Goal: Task Accomplishment & Management: Manage account settings

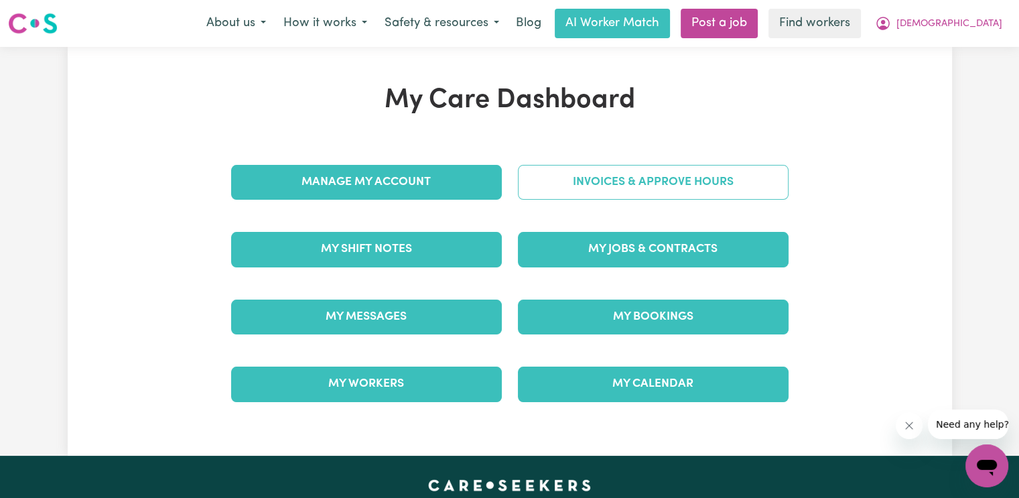
click at [596, 178] on link "Invoices & Approve Hours" at bounding box center [653, 182] width 271 height 35
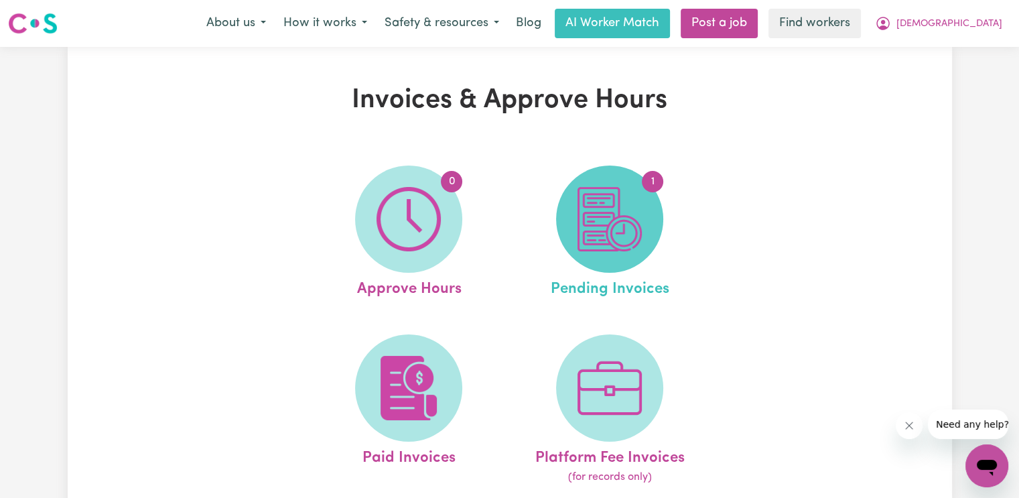
click at [619, 227] on img at bounding box center [610, 219] width 64 height 64
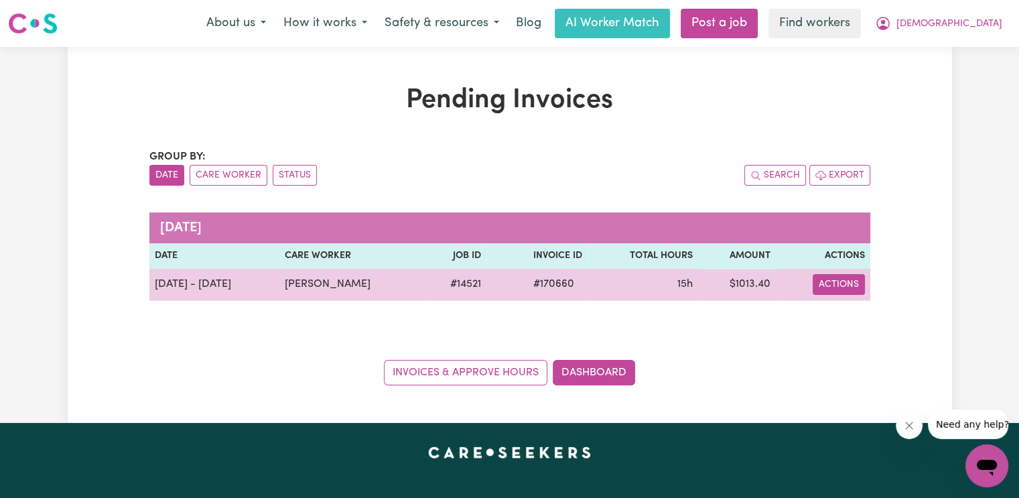
click at [854, 292] on button "Actions" at bounding box center [839, 284] width 52 height 21
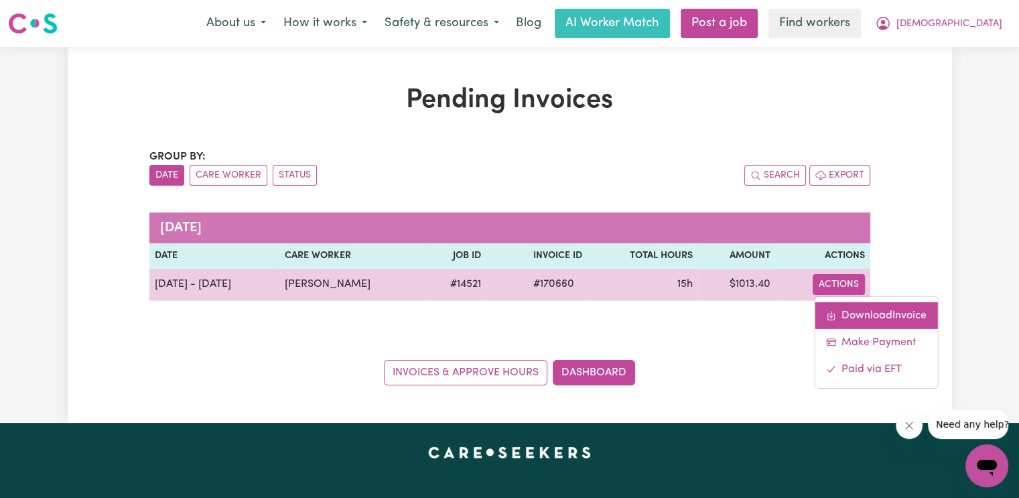
click at [858, 306] on link "Download Invoice" at bounding box center [876, 315] width 123 height 27
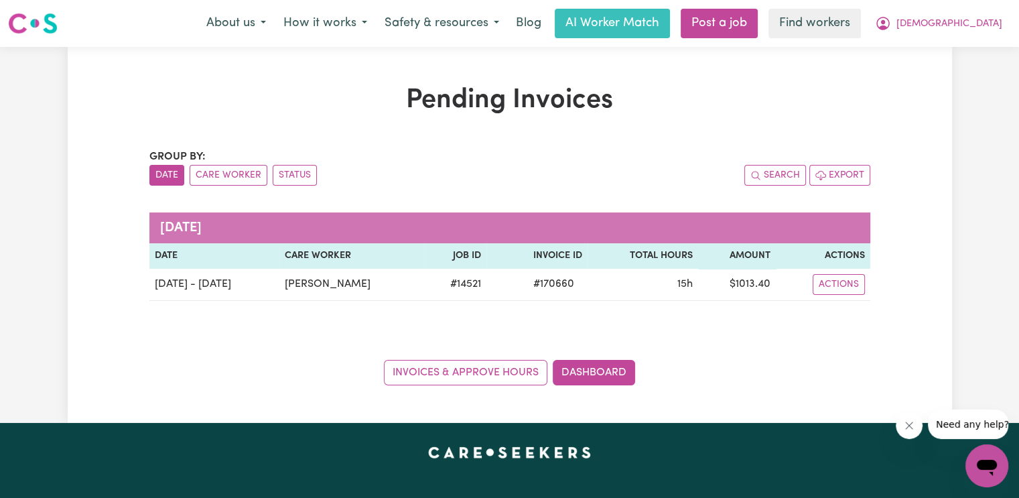
drag, startPoint x: 950, startPoint y: 66, endPoint x: 1017, endPoint y: 70, distance: 67.1
click at [950, 66] on div "Pending Invoices Group by: Date Care Worker Status Search Export [DATE] Date Ca…" at bounding box center [510, 235] width 885 height 376
click at [991, 31] on button "[DEMOGRAPHIC_DATA]" at bounding box center [939, 23] width 145 height 28
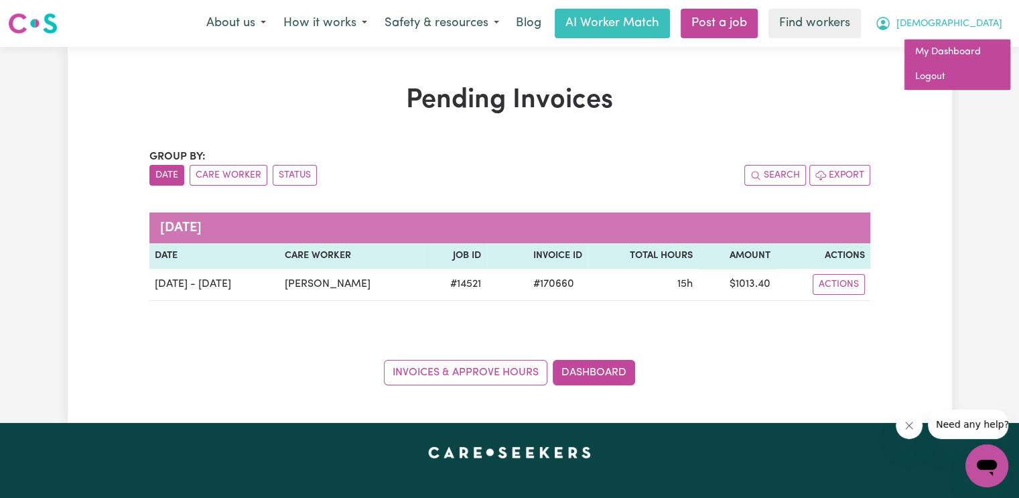
click at [981, 64] on link "My Dashboard" at bounding box center [958, 52] width 106 height 25
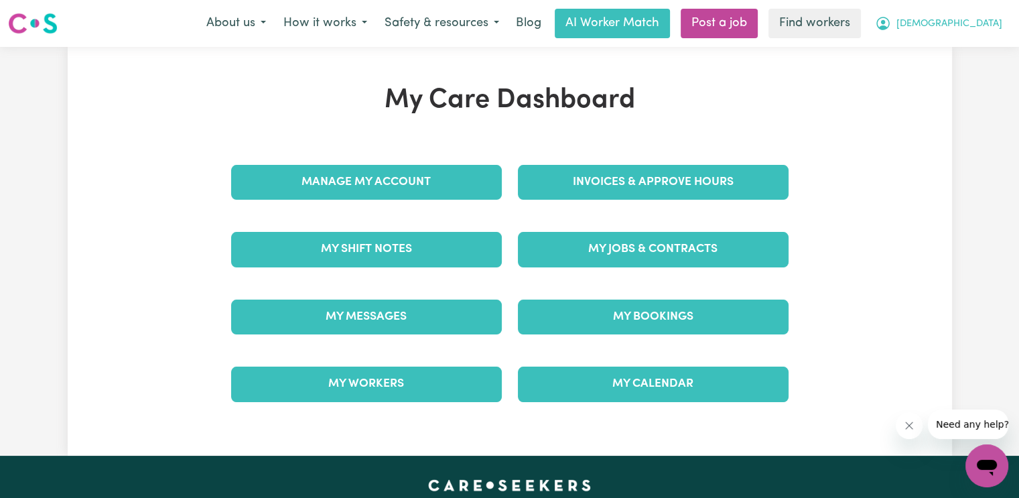
click at [987, 25] on span "[DEMOGRAPHIC_DATA]" at bounding box center [950, 24] width 106 height 15
click at [948, 78] on link "Logout" at bounding box center [958, 76] width 106 height 25
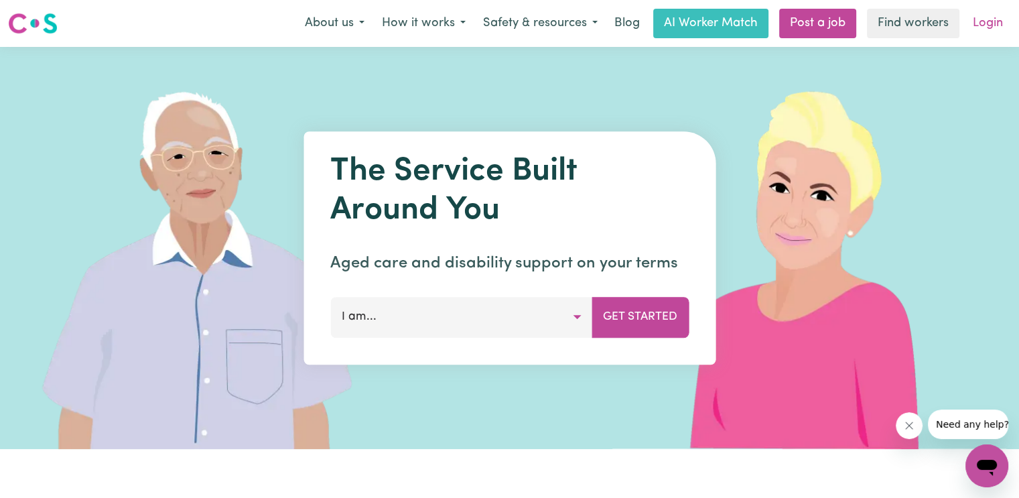
click at [984, 27] on link "Login" at bounding box center [988, 23] width 46 height 29
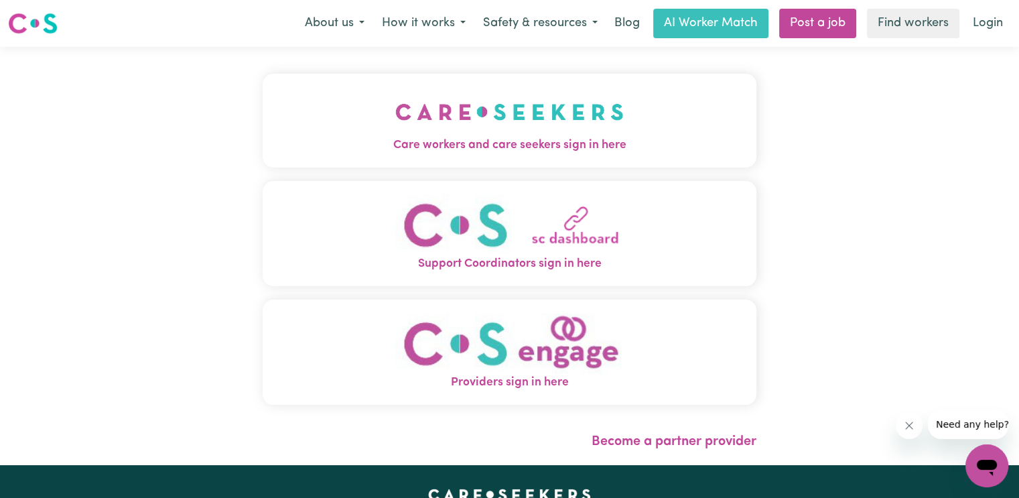
click at [526, 121] on img "Care workers and care seekers sign in here" at bounding box center [509, 112] width 229 height 50
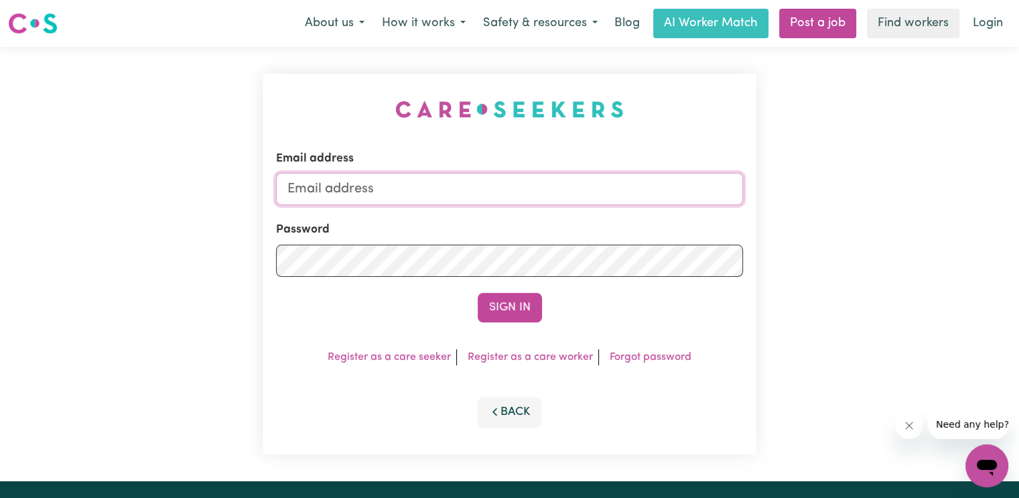
click at [509, 192] on input "Email address" at bounding box center [509, 189] width 467 height 32
type input "[EMAIL_ADDRESS][DOMAIN_NAME]"
click at [478, 293] on button "Sign In" at bounding box center [510, 307] width 64 height 29
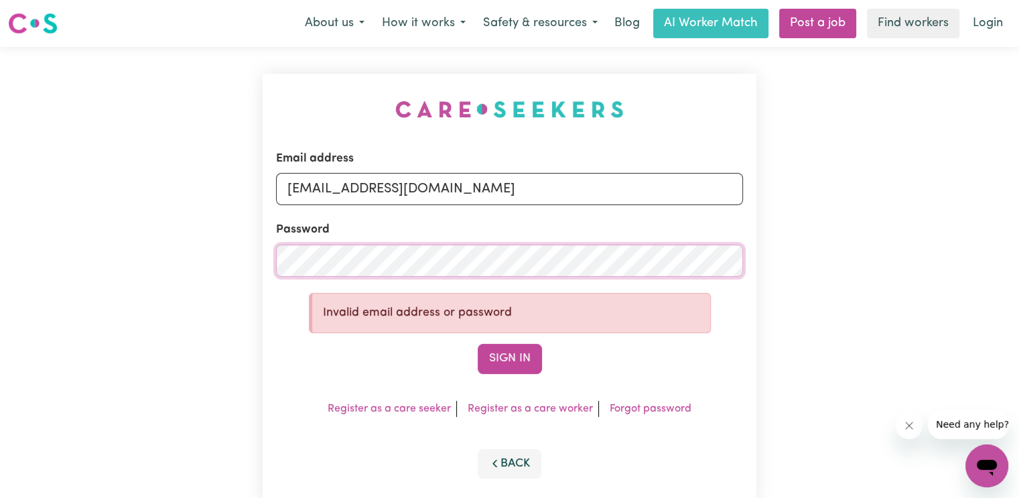
click at [121, 251] on div "Email address [EMAIL_ADDRESS][DOMAIN_NAME] Password Invalid email address or pa…" at bounding box center [509, 289] width 1019 height 485
click at [478, 344] on button "Sign In" at bounding box center [510, 358] width 64 height 29
